Goal: Transaction & Acquisition: Purchase product/service

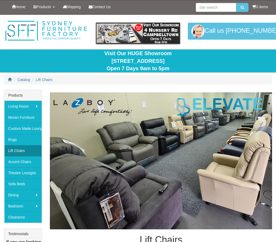
click at [24, 151] on link "Lift Chairs" at bounding box center [23, 150] width 38 height 11
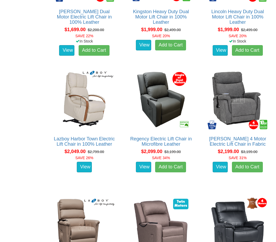
scroll to position [642, 0]
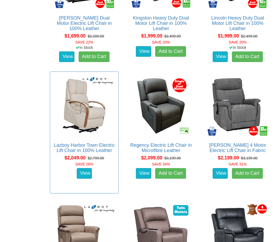
click at [87, 111] on img at bounding box center [84, 105] width 63 height 63
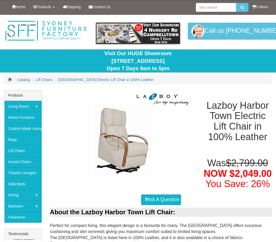
click at [129, 148] on img at bounding box center [123, 133] width 146 height 87
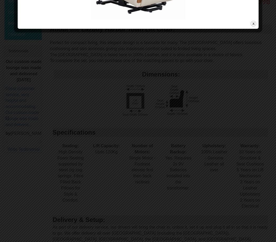
click at [255, 26] on button "close" at bounding box center [253, 23] width 7 height 7
